Goal: Task Accomplishment & Management: Complete application form

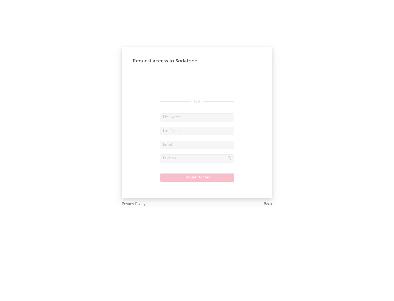
click at [197, 117] on input "text" at bounding box center [197, 117] width 74 height 8
type input "[PERSON_NAME]"
click at [197, 131] on input "text" at bounding box center [197, 131] width 74 height 8
type input "[PERSON_NAME]"
click at [197, 144] on input "text" at bounding box center [197, 144] width 74 height 8
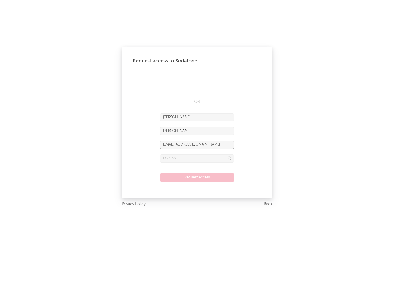
type input "[EMAIL_ADDRESS][DOMAIN_NAME]"
click at [197, 158] on input "text" at bounding box center [197, 158] width 74 height 8
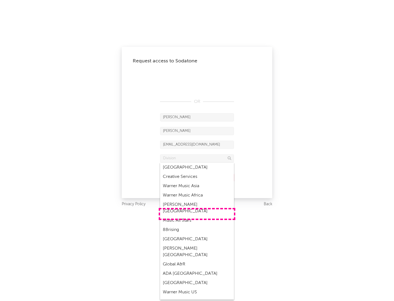
click at [197, 216] on div "Music All Stars" at bounding box center [197, 220] width 74 height 9
type input "Music All Stars"
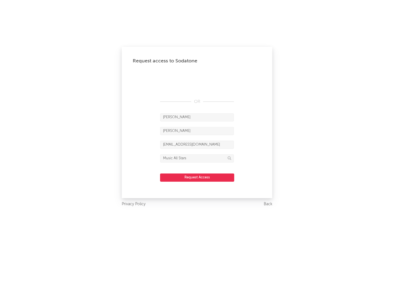
click at [197, 177] on button "Request Access" at bounding box center [197, 177] width 74 height 8
